Goal: Transaction & Acquisition: Purchase product/service

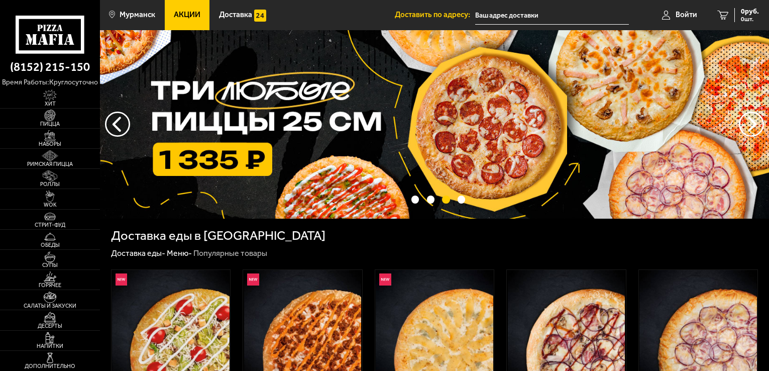
scroll to position [552, 0]
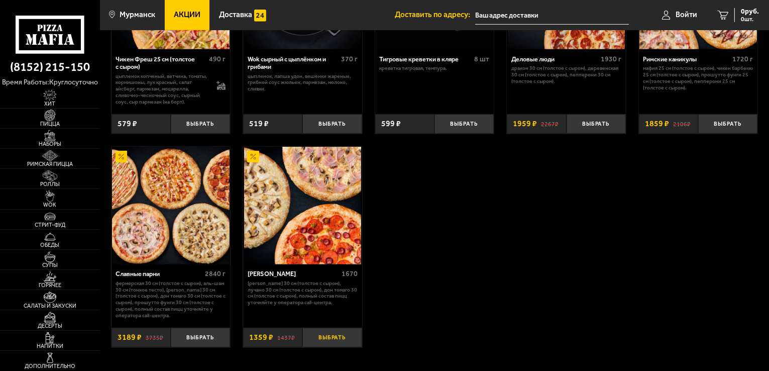
click at [343, 337] on button "Выбрать" at bounding box center [331, 337] width 59 height 20
click at [346, 341] on button "+" at bounding box center [352, 337] width 20 height 20
click at [741, 13] on span "2718 руб." at bounding box center [744, 11] width 30 height 7
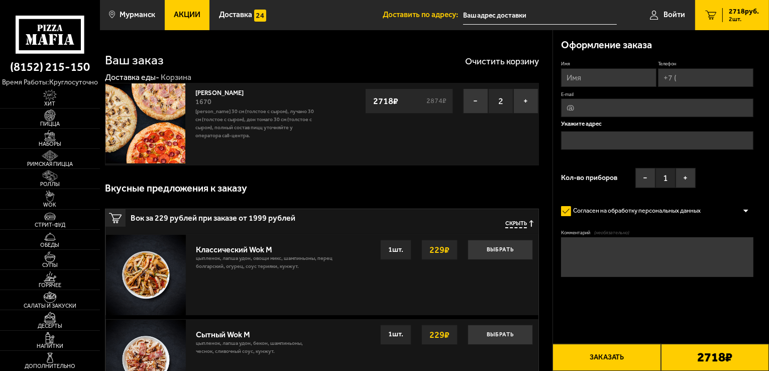
click at [614, 79] on input "Имя" at bounding box center [608, 77] width 95 height 19
type input "[PERSON_NAME]"
click at [687, 79] on input "Телефон" at bounding box center [705, 77] width 95 height 19
type input "[PHONE_NUMBER]"
click at [622, 110] on input "E-mail" at bounding box center [657, 108] width 192 height 19
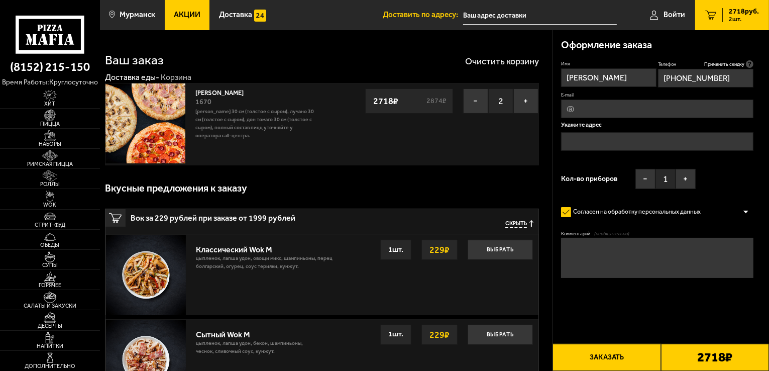
type input "[EMAIL_ADDRESS][DOMAIN_NAME]"
click at [614, 140] on input "text" at bounding box center [657, 141] width 192 height 19
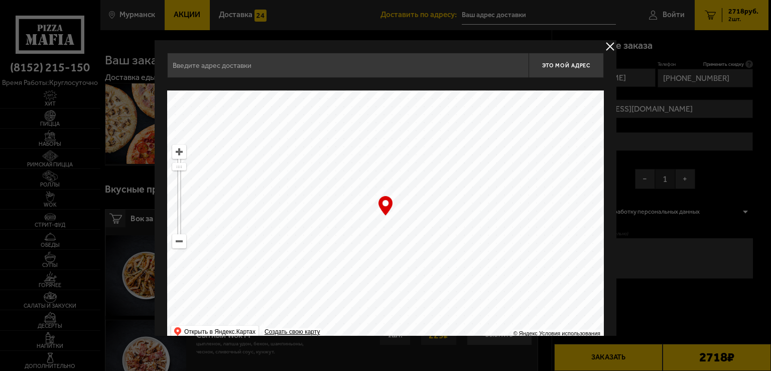
click at [350, 70] on input "text" at bounding box center [348, 65] width 362 height 25
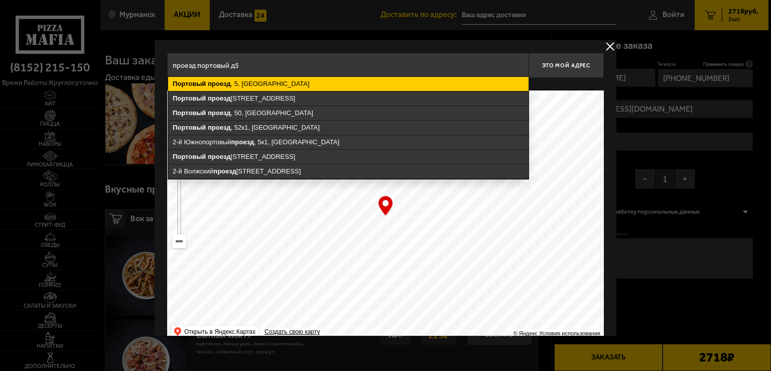
click at [273, 83] on ymaps "Портовый проезд , 5, Мурманск" at bounding box center [348, 84] width 360 height 14
type input "Мурманск, Портовый проезд, 5"
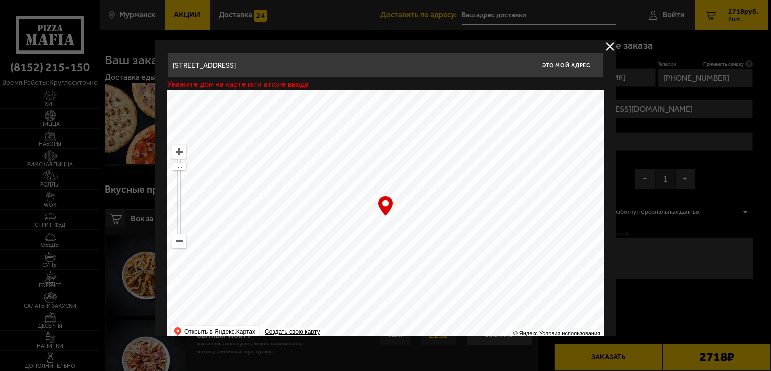
type input "[STREET_ADDRESS]"
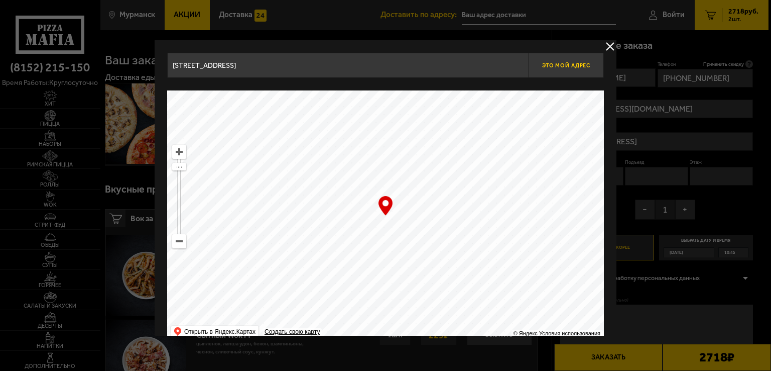
click at [560, 66] on span "Это мой адрес" at bounding box center [566, 65] width 48 height 7
type input "[STREET_ADDRESS]"
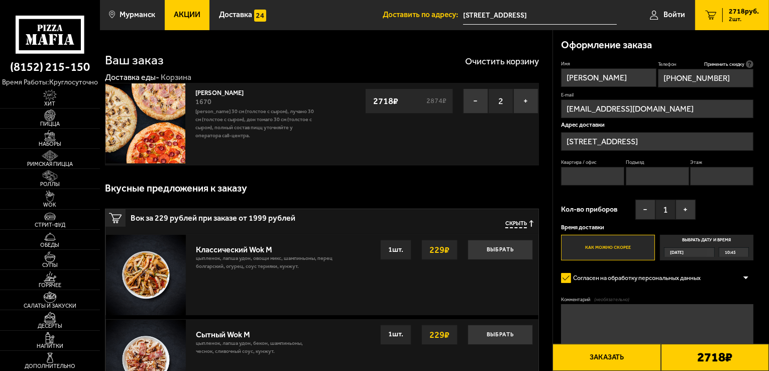
click at [611, 175] on input "Квартира / офис" at bounding box center [592, 176] width 63 height 19
type input "1"
click at [647, 178] on input "Подъезд" at bounding box center [657, 176] width 63 height 19
type input "1"
click at [711, 170] on input "Этаж" at bounding box center [721, 176] width 63 height 19
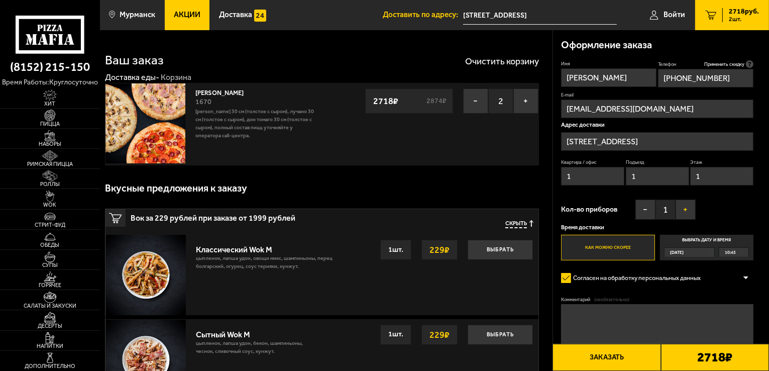
type input "1"
click at [685, 211] on button "+" at bounding box center [685, 209] width 20 height 20
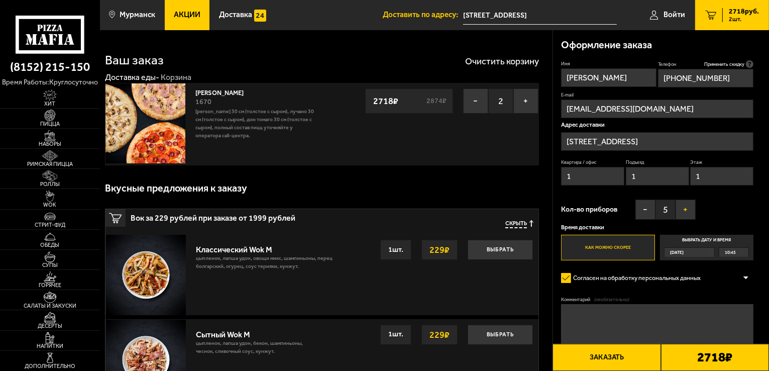
click at [685, 211] on button "+" at bounding box center [685, 209] width 20 height 20
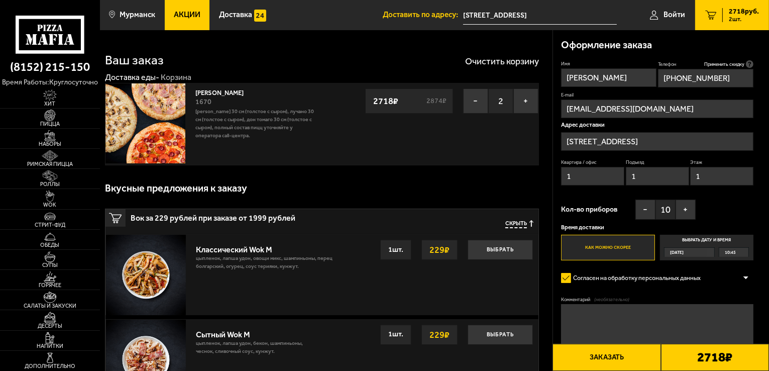
click at [713, 242] on label "Выбрать дату и время Сегодня 10:45" at bounding box center [707, 247] width 94 height 26
click at [0, 0] on input "Выбрать дату и время Сегодня 10:45" at bounding box center [0, 0] width 0 height 0
click at [706, 250] on div "[DATE]" at bounding box center [685, 252] width 42 height 9
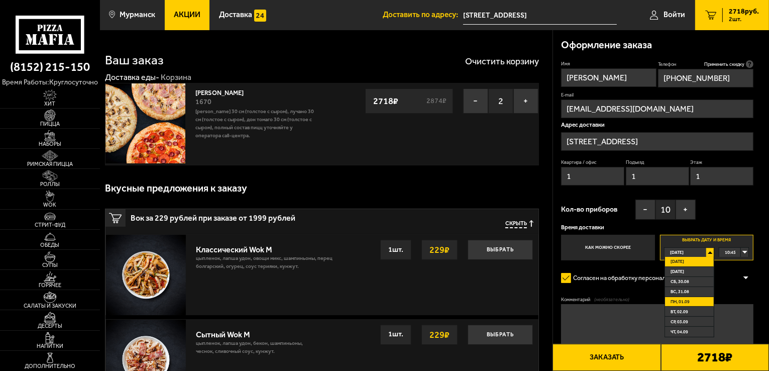
click at [695, 299] on li "пн, 01.09" at bounding box center [689, 302] width 49 height 10
click at [747, 252] on div "00:00" at bounding box center [733, 252] width 29 height 9
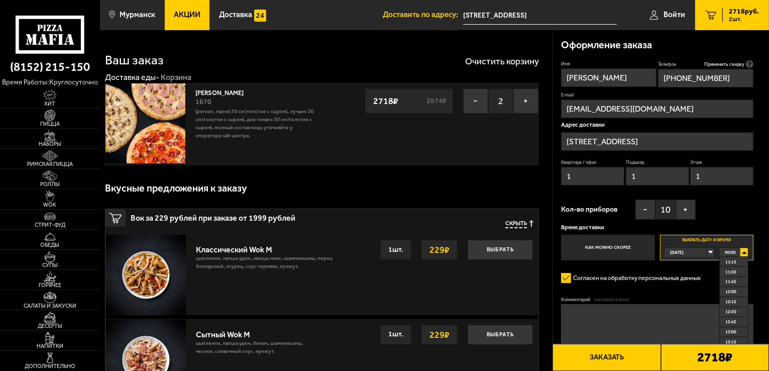
scroll to position [452, 0]
click at [739, 295] on li "12:00" at bounding box center [733, 290] width 28 height 10
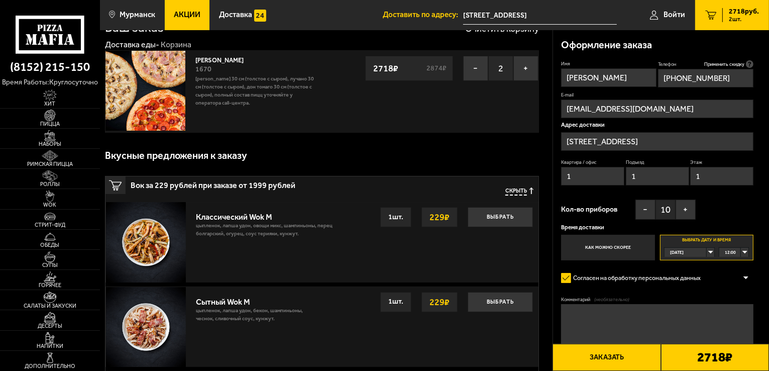
scroll to position [50, 0]
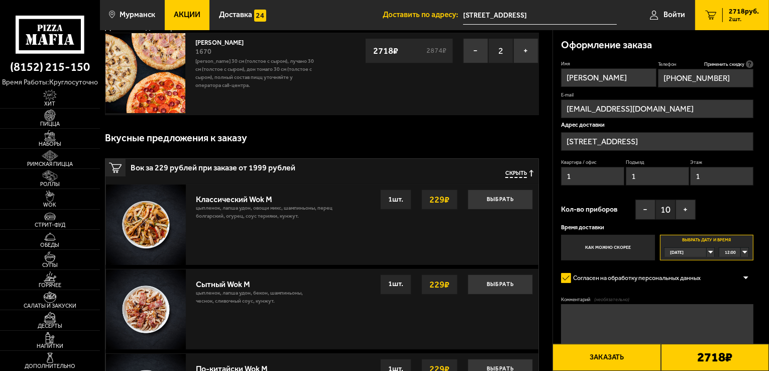
click at [619, 314] on textarea "Комментарий (необязательно)" at bounding box center [657, 324] width 192 height 40
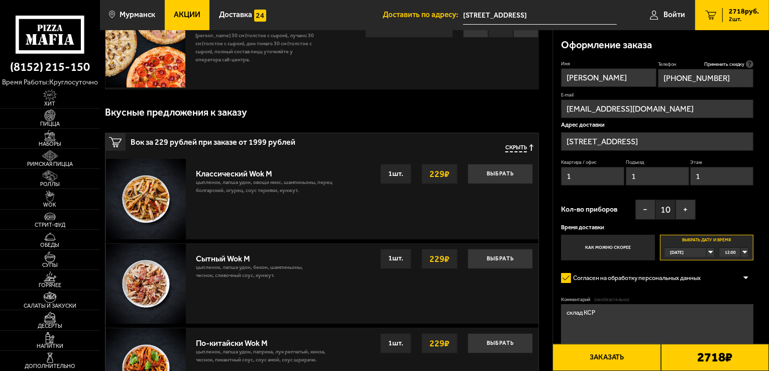
scroll to position [100, 0]
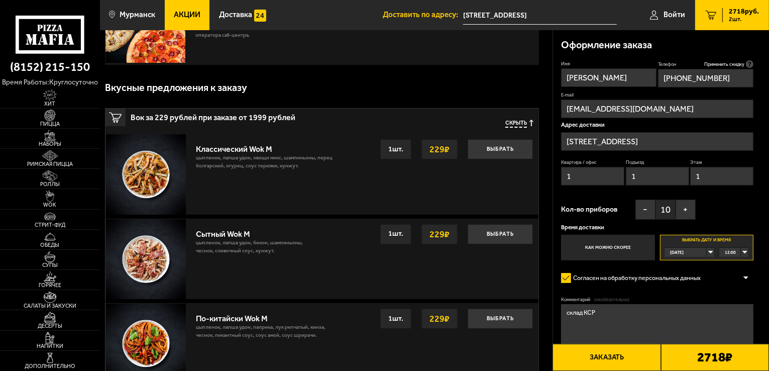
type textarea "склад КСР"
click at [612, 358] on button "Заказать" at bounding box center [606, 356] width 108 height 27
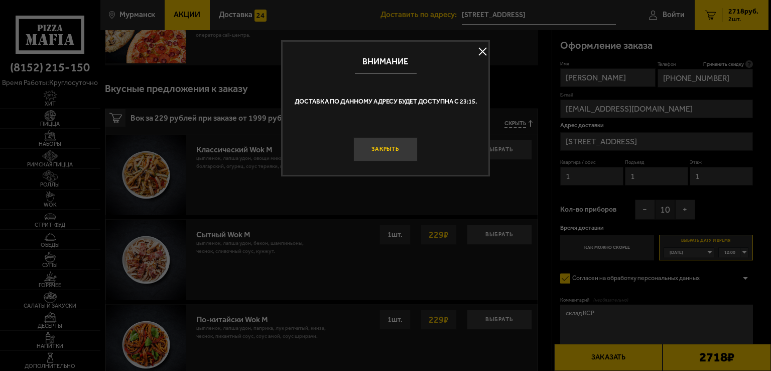
click at [402, 149] on button "Закрыть" at bounding box center [385, 149] width 64 height 24
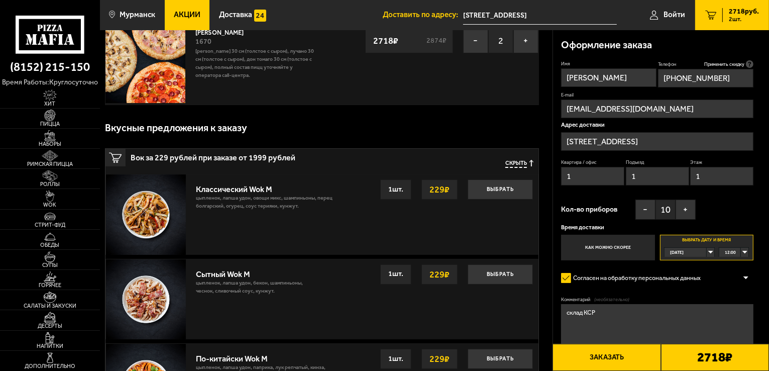
scroll to position [0, 0]
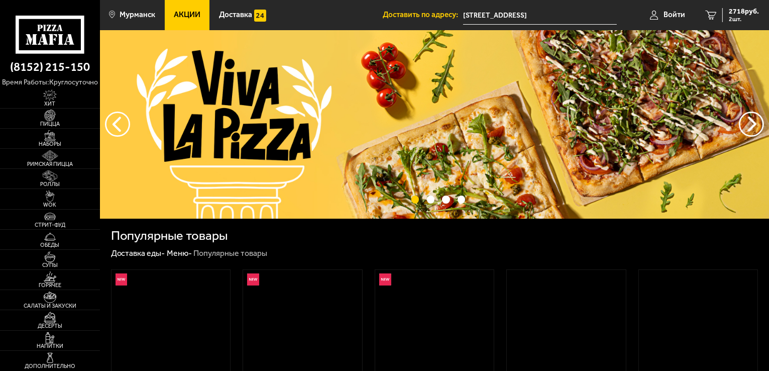
scroll to position [552, 0]
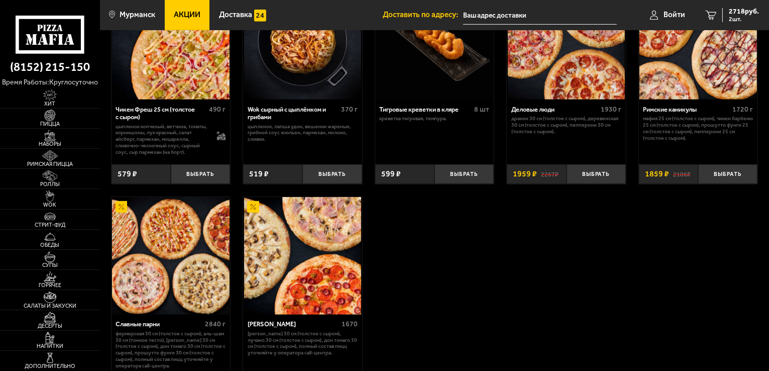
scroll to position [552, 0]
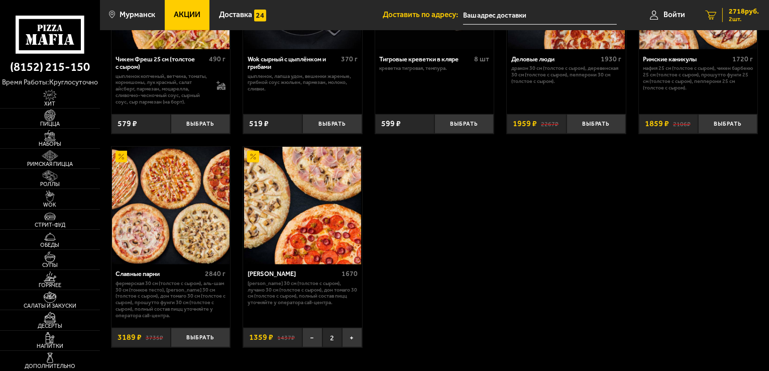
click at [736, 15] on span "2718 руб." at bounding box center [744, 11] width 30 height 7
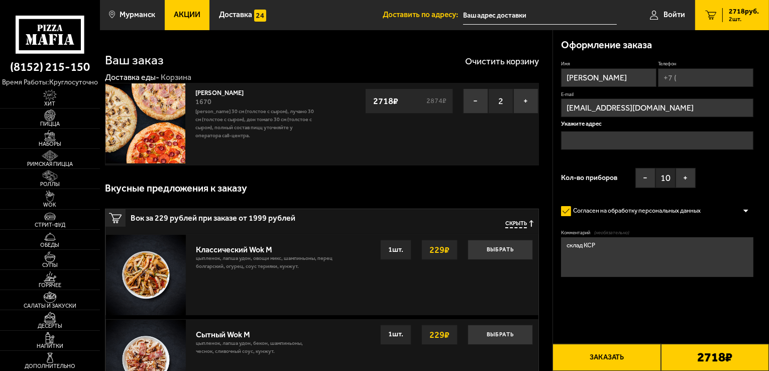
type input "[STREET_ADDRESS]"
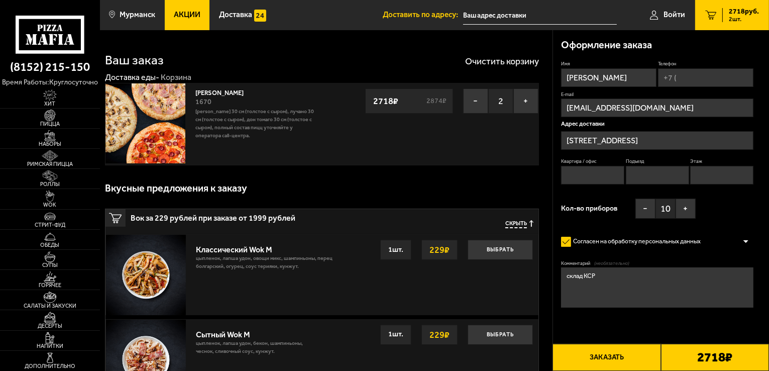
click at [640, 141] on input "[STREET_ADDRESS]" at bounding box center [657, 140] width 192 height 19
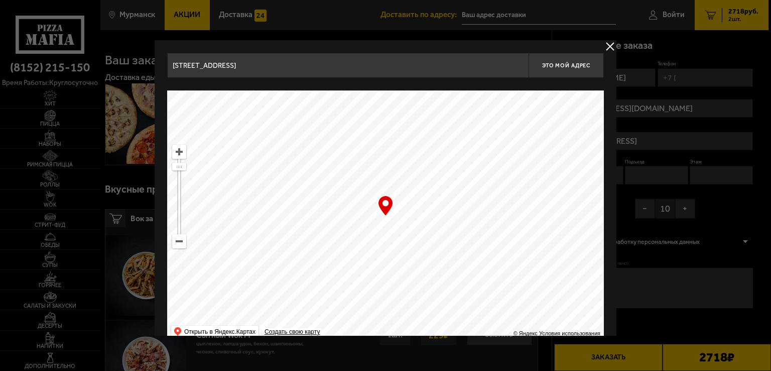
drag, startPoint x: 262, startPoint y: 67, endPoint x: 167, endPoint y: 59, distance: 95.2
click at [167, 59] on input "[STREET_ADDRESS]" at bounding box center [348, 65] width 362 height 25
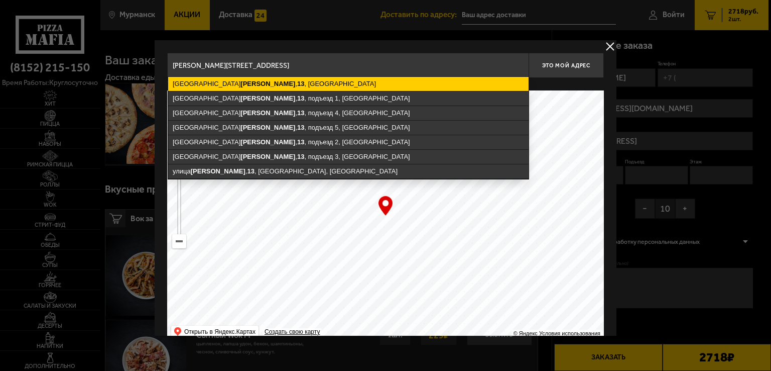
click at [195, 83] on ymaps "[STREET_ADDRESS][PERSON_NAME]" at bounding box center [348, 84] width 360 height 14
type input "[STREET_ADDRESS][PERSON_NAME]"
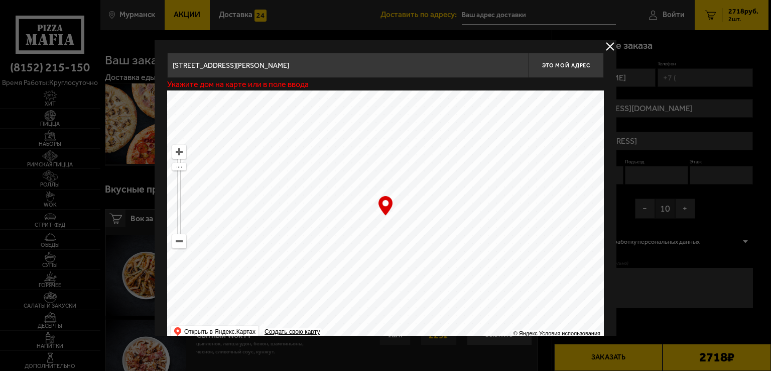
type input "[STREET_ADDRESS][PERSON_NAME]"
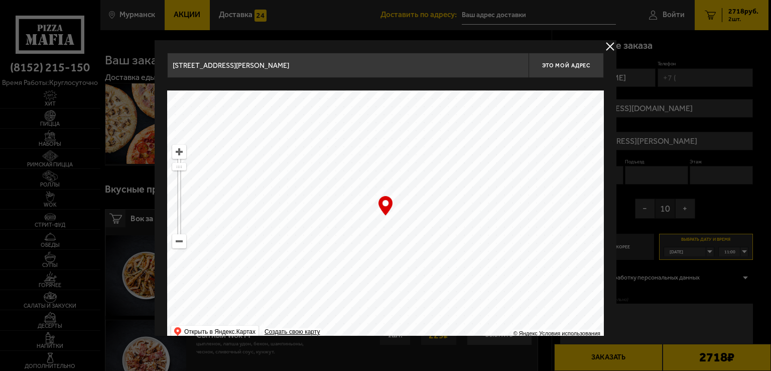
drag, startPoint x: 385, startPoint y: 202, endPoint x: 390, endPoint y: 197, distance: 6.8
click at [390, 197] on div "… © Яндекс Условия использования Открыть в Яндекс.Картах Создать свою карту" at bounding box center [385, 215] width 437 height 251
type input "[STREET_ADDRESS][PERSON_NAME]"
drag, startPoint x: 400, startPoint y: 211, endPoint x: 389, endPoint y: 227, distance: 19.1
click at [389, 227] on ymaps at bounding box center [385, 215] width 437 height 251
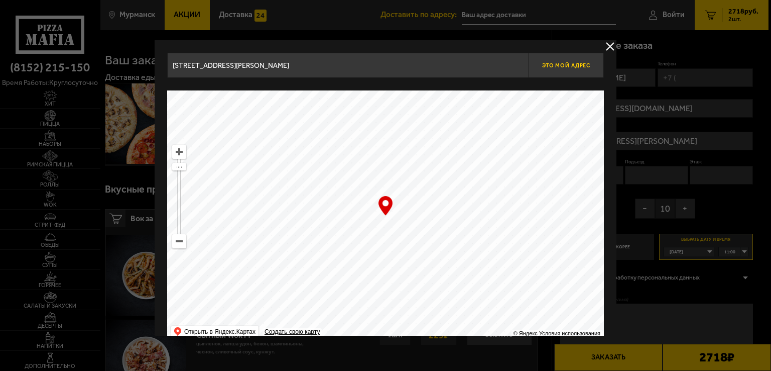
click at [554, 65] on span "Это мой адрес" at bounding box center [566, 65] width 48 height 7
type input "[STREET_ADDRESS][PERSON_NAME]"
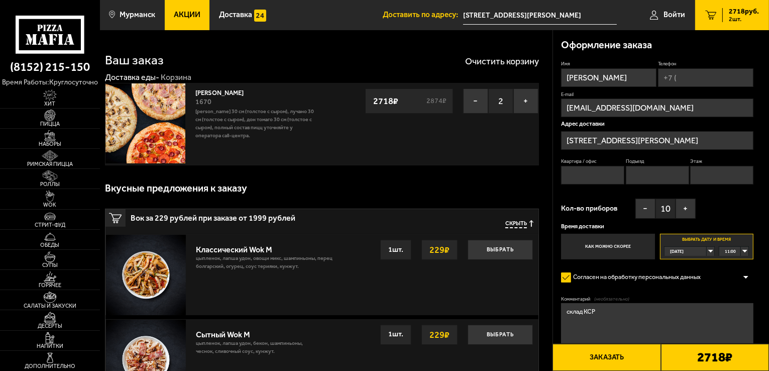
click at [605, 172] on input "Квартира / офис" at bounding box center [592, 175] width 63 height 19
type input "1"
click at [667, 165] on fieldset "Подъезд" at bounding box center [657, 171] width 63 height 27
click at [666, 182] on input "Подъезд" at bounding box center [657, 175] width 63 height 19
type input "1"
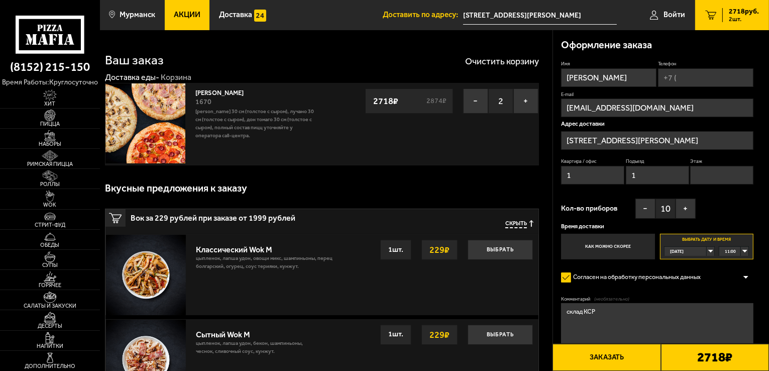
click at [701, 169] on input "Этаж" at bounding box center [721, 175] width 63 height 19
type input "1"
click at [718, 211] on div "Имя [PERSON_NAME] Телефон E-mail [EMAIL_ADDRESS][DOMAIN_NAME] Адрес доставки [S…" at bounding box center [657, 159] width 192 height 199
click at [706, 251] on div "[DATE]" at bounding box center [685, 251] width 42 height 9
click at [690, 296] on li "пн, 01.09" at bounding box center [689, 301] width 49 height 10
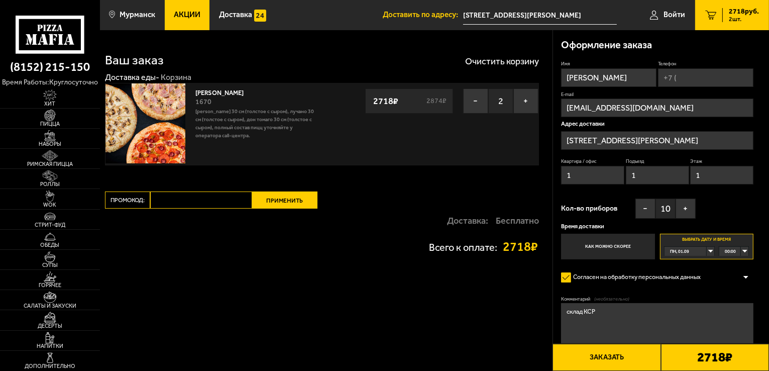
click at [743, 250] on div "00:00" at bounding box center [733, 251] width 29 height 9
click at [735, 289] on span "12:00" at bounding box center [730, 288] width 11 height 9
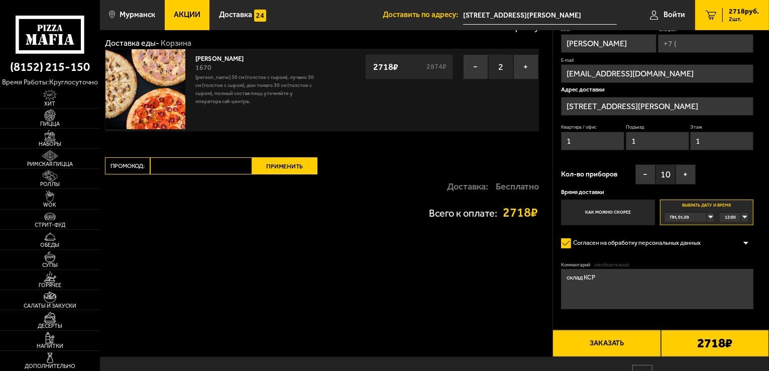
scroll to position [50, 0]
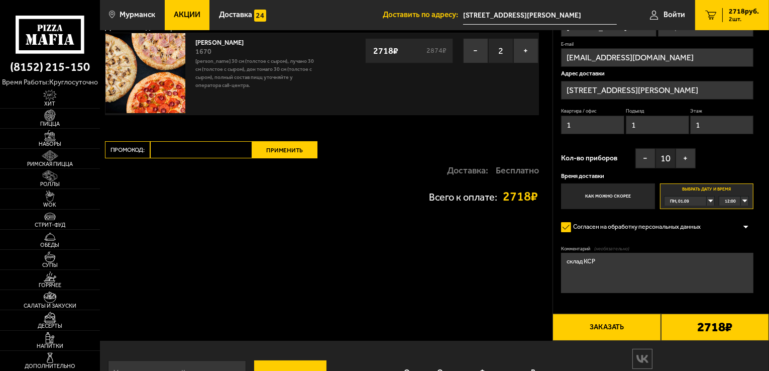
drag, startPoint x: 607, startPoint y: 261, endPoint x: 558, endPoint y: 259, distance: 48.2
click at [558, 259] on div "Оформление заказа Имя [PERSON_NAME] Телефон E-mail [EMAIL_ADDRESS][DOMAIN_NAME]…" at bounding box center [661, 160] width 216 height 360
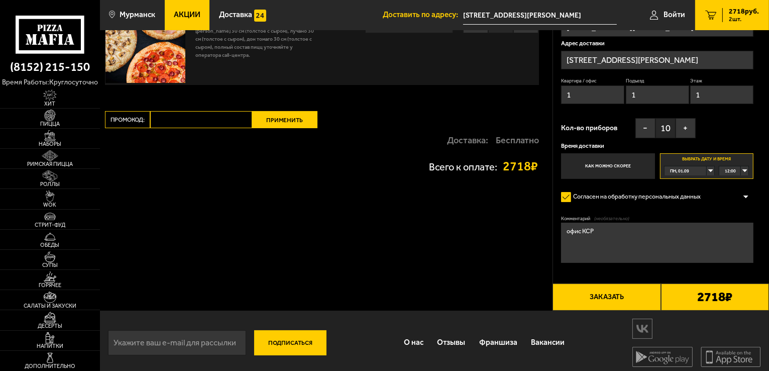
scroll to position [85, 0]
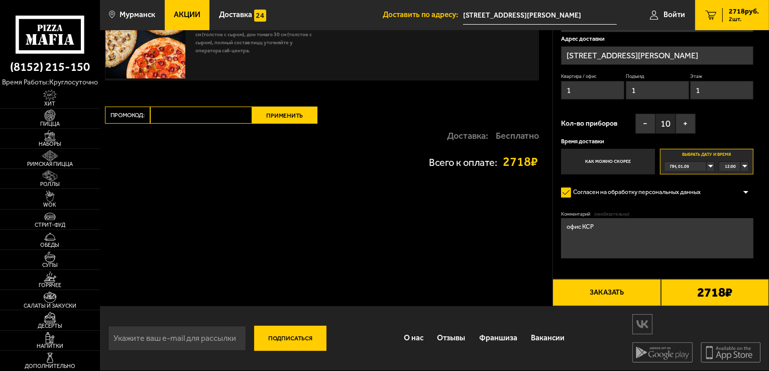
type textarea "офис КСР"
click at [611, 290] on button "Заказать" at bounding box center [606, 292] width 108 height 27
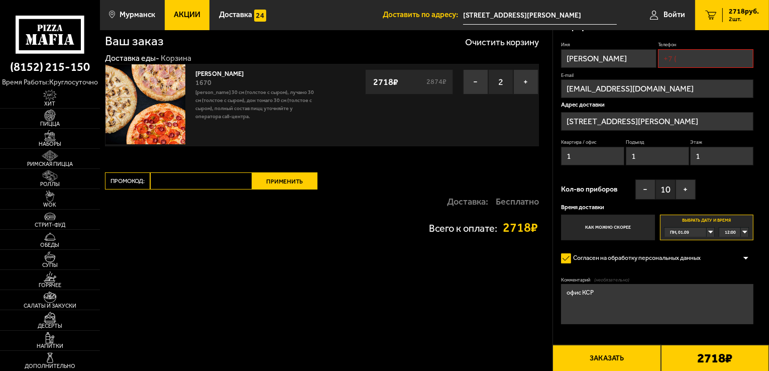
scroll to position [0, 0]
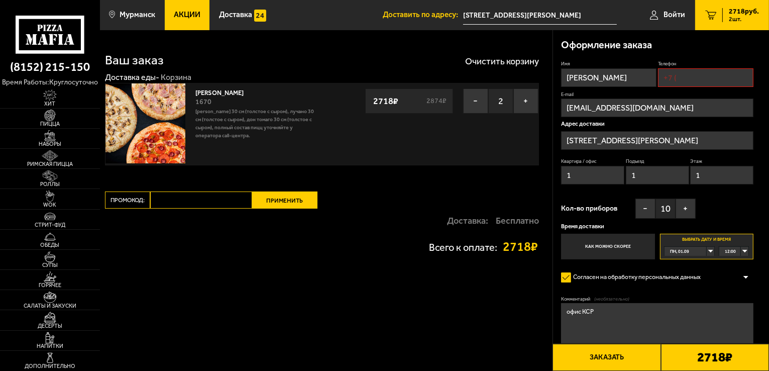
click at [694, 77] on input "Телефон" at bounding box center [705, 77] width 95 height 19
type input "[PHONE_NUMBER]"
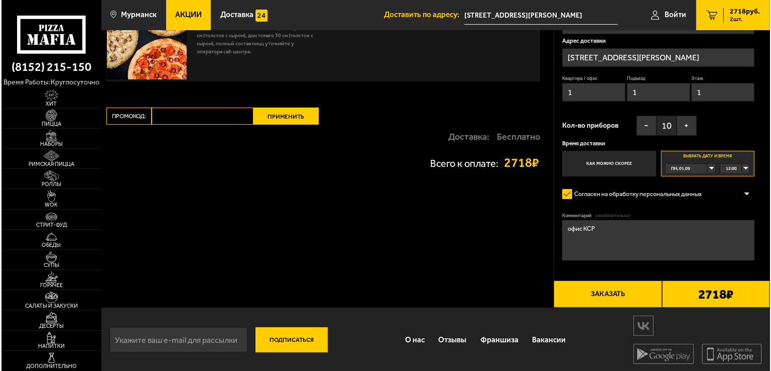
scroll to position [86, 0]
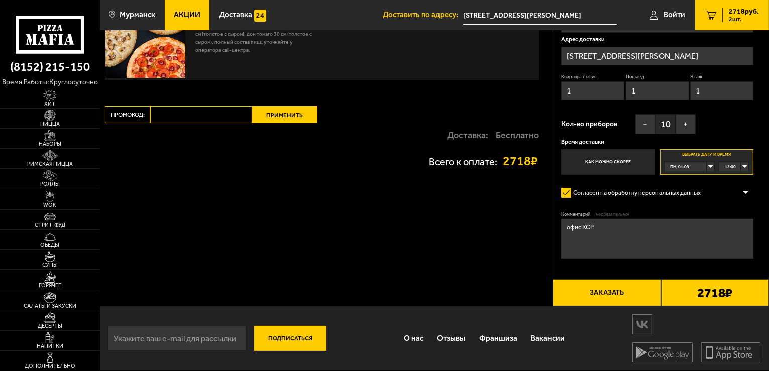
click at [590, 290] on button "Заказать" at bounding box center [606, 292] width 108 height 27
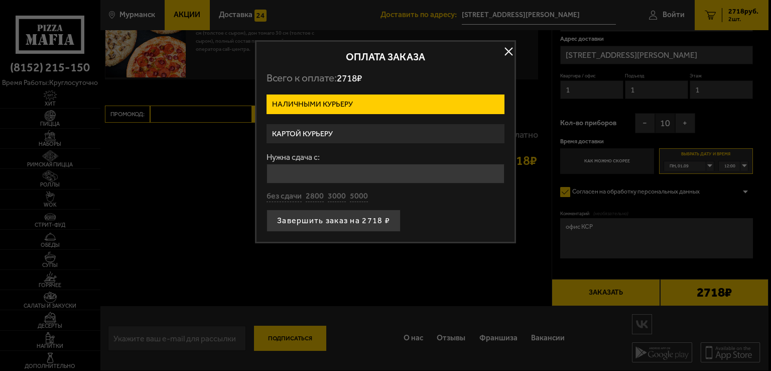
click at [368, 135] on label "Картой курьеру" at bounding box center [386, 134] width 238 height 20
click at [0, 0] on input "Картой курьеру" at bounding box center [0, 0] width 0 height 0
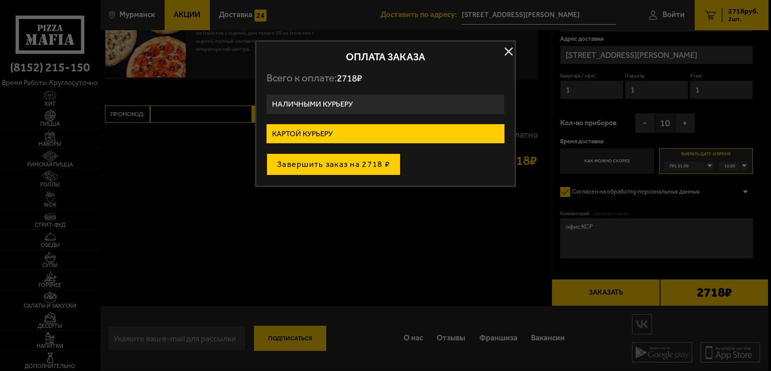
click at [370, 163] on button "Завершить заказ на 2718 ₽" at bounding box center [334, 164] width 134 height 22
